Goal: Task Accomplishment & Management: Manage account settings

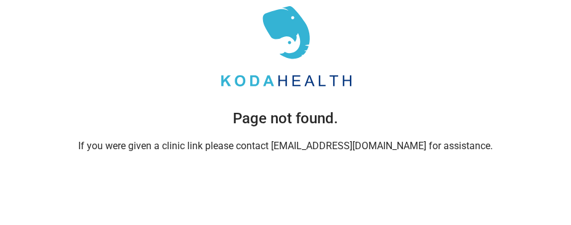
click at [174, 94] on div "Page not found. If you were given a clinic link please contact care@kodahealthc…" at bounding box center [285, 76] width 431 height 153
click at [411, 84] on div "Page not found. If you were given a clinic link please contact care@kodahealthc…" at bounding box center [285, 76] width 431 height 153
drag, startPoint x: 214, startPoint y: 136, endPoint x: 170, endPoint y: 100, distance: 56.4
click at [212, 136] on div "Page not found. If you were given a clinic link please contact care@kodahealthc…" at bounding box center [285, 76] width 431 height 153
click at [199, 23] on div "Page not found. If you were given a clinic link please contact care@kodahealthc…" at bounding box center [285, 76] width 431 height 153
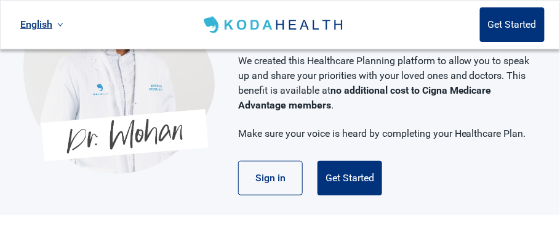
scroll to position [98, 0]
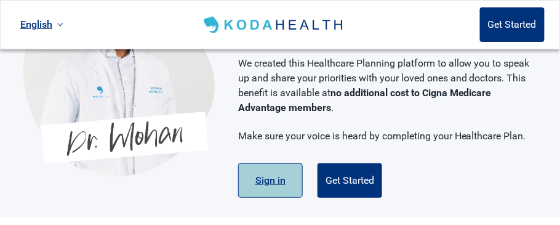
click at [265, 165] on button "Sign in" at bounding box center [270, 180] width 65 height 34
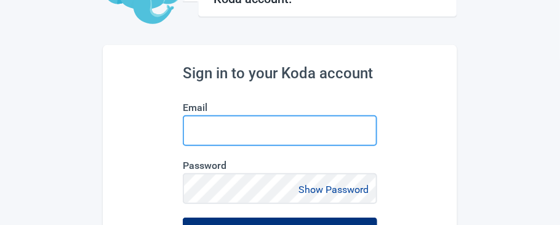
click at [220, 123] on input "Email" at bounding box center [280, 130] width 194 height 31
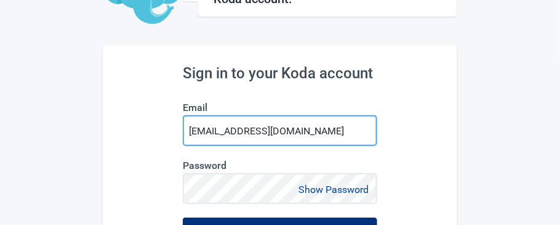
type input "[EMAIL_ADDRESS][DOMAIN_NAME]"
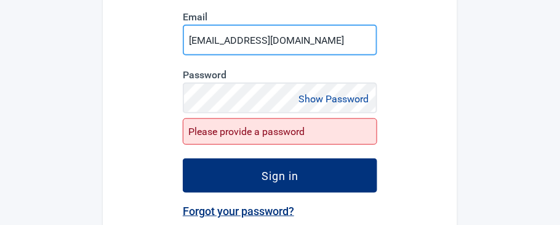
scroll to position [188, 0]
